Goal: Register for event/course

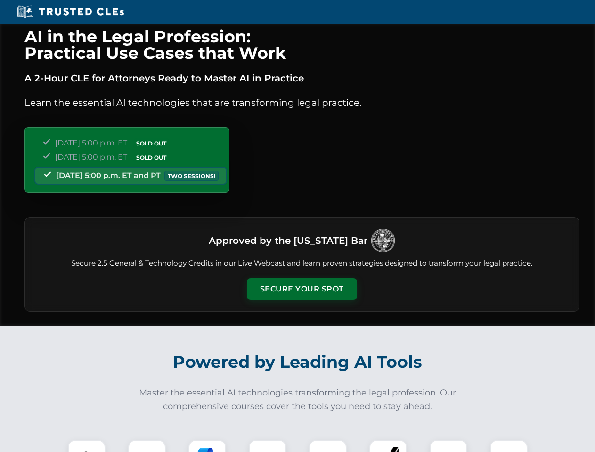
click at [302, 289] on button "Secure Your Spot" at bounding box center [302, 289] width 110 height 22
click at [87, 446] on img at bounding box center [86, 458] width 27 height 27
click at [147, 446] on div at bounding box center [147, 459] width 38 height 38
